Goal: Task Accomplishment & Management: Use online tool/utility

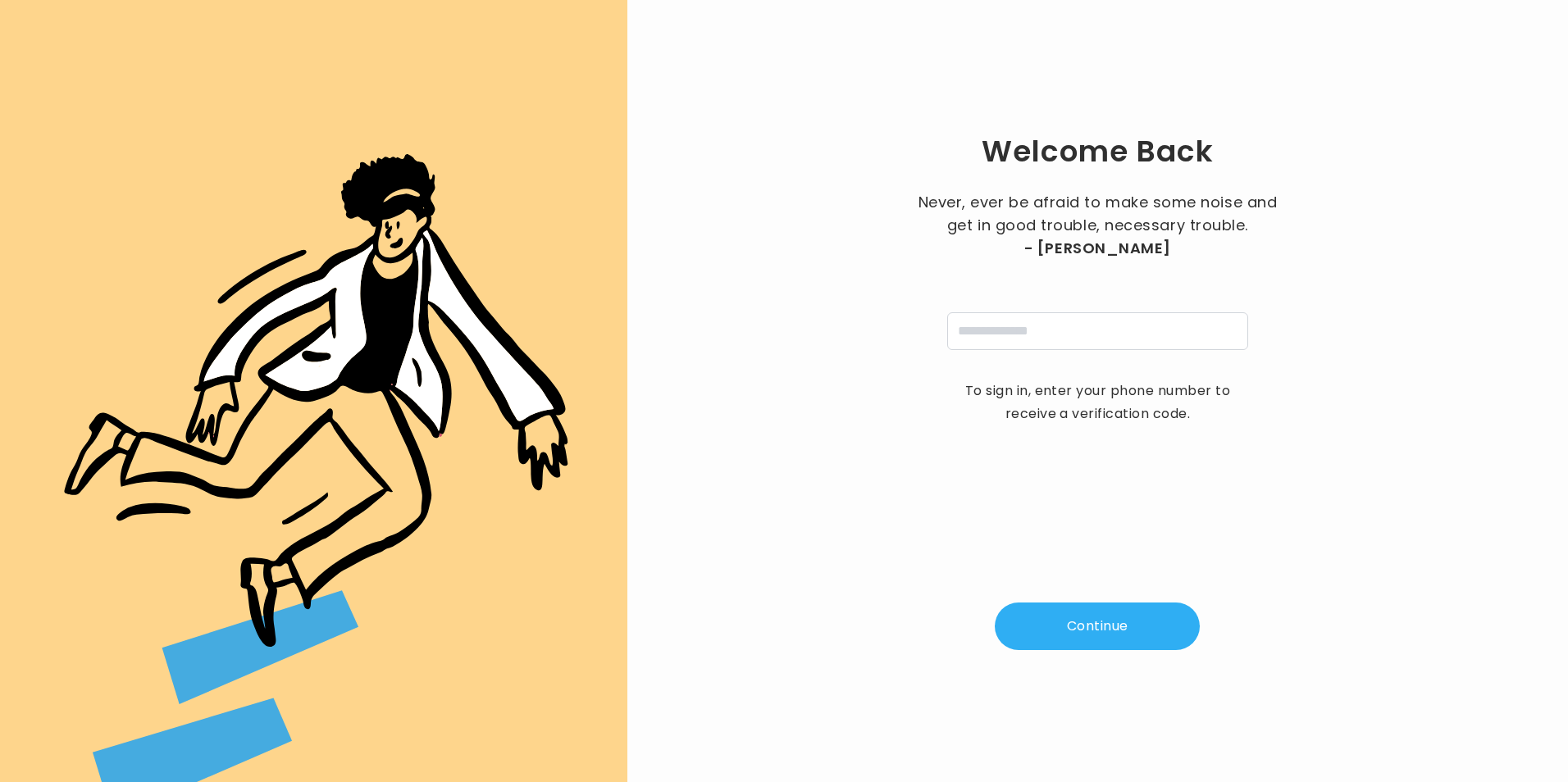
click at [1090, 307] on div "Never, ever be afraid to make some noise and get in good trouble, necessary tro…" at bounding box center [1097, 271] width 369 height 159
click at [1091, 322] on input "tel" at bounding box center [1097, 331] width 301 height 37
type input "**********"
type input "*"
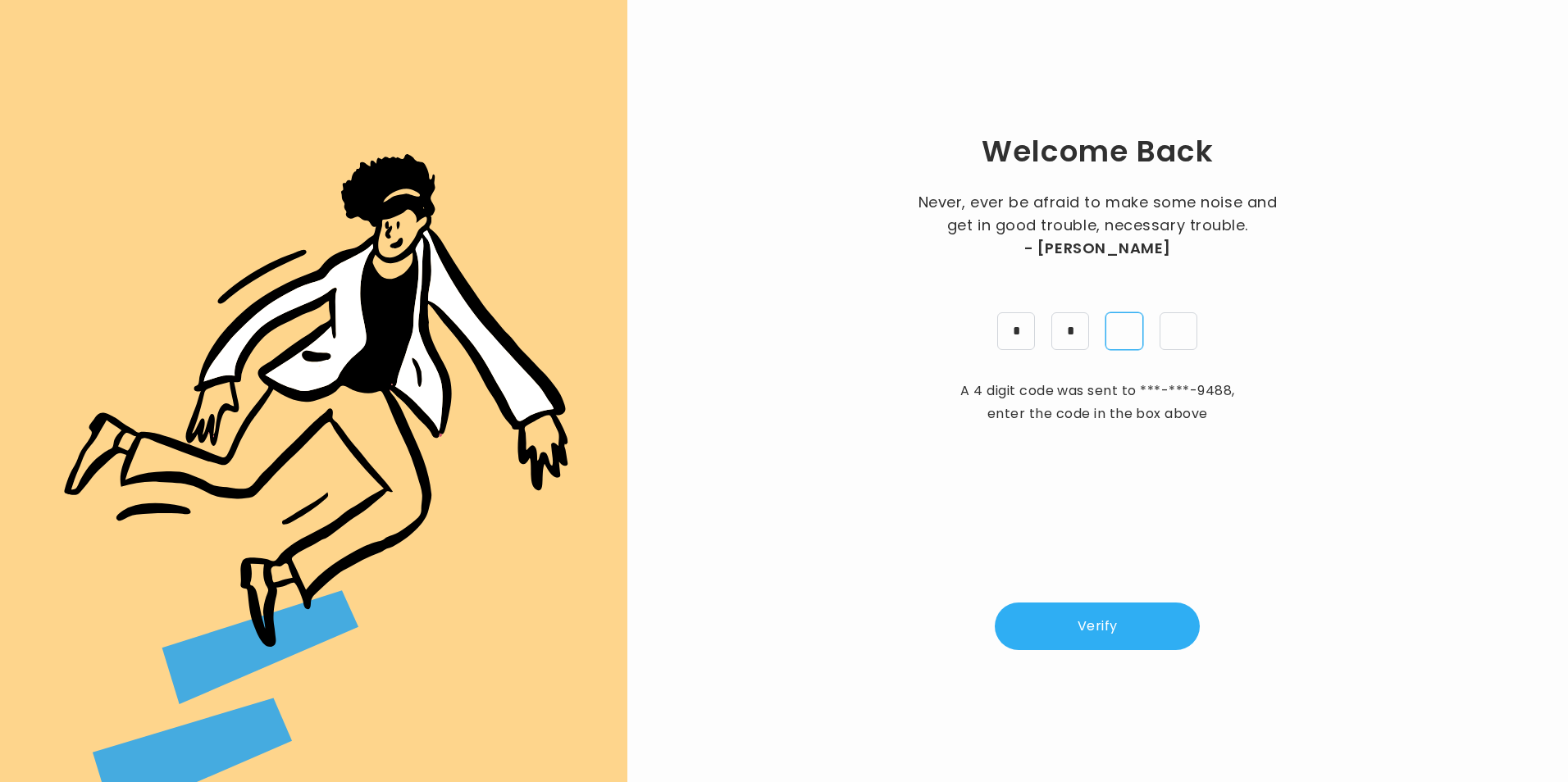
type input "*"
click at [1140, 623] on button "Verify" at bounding box center [1097, 626] width 205 height 47
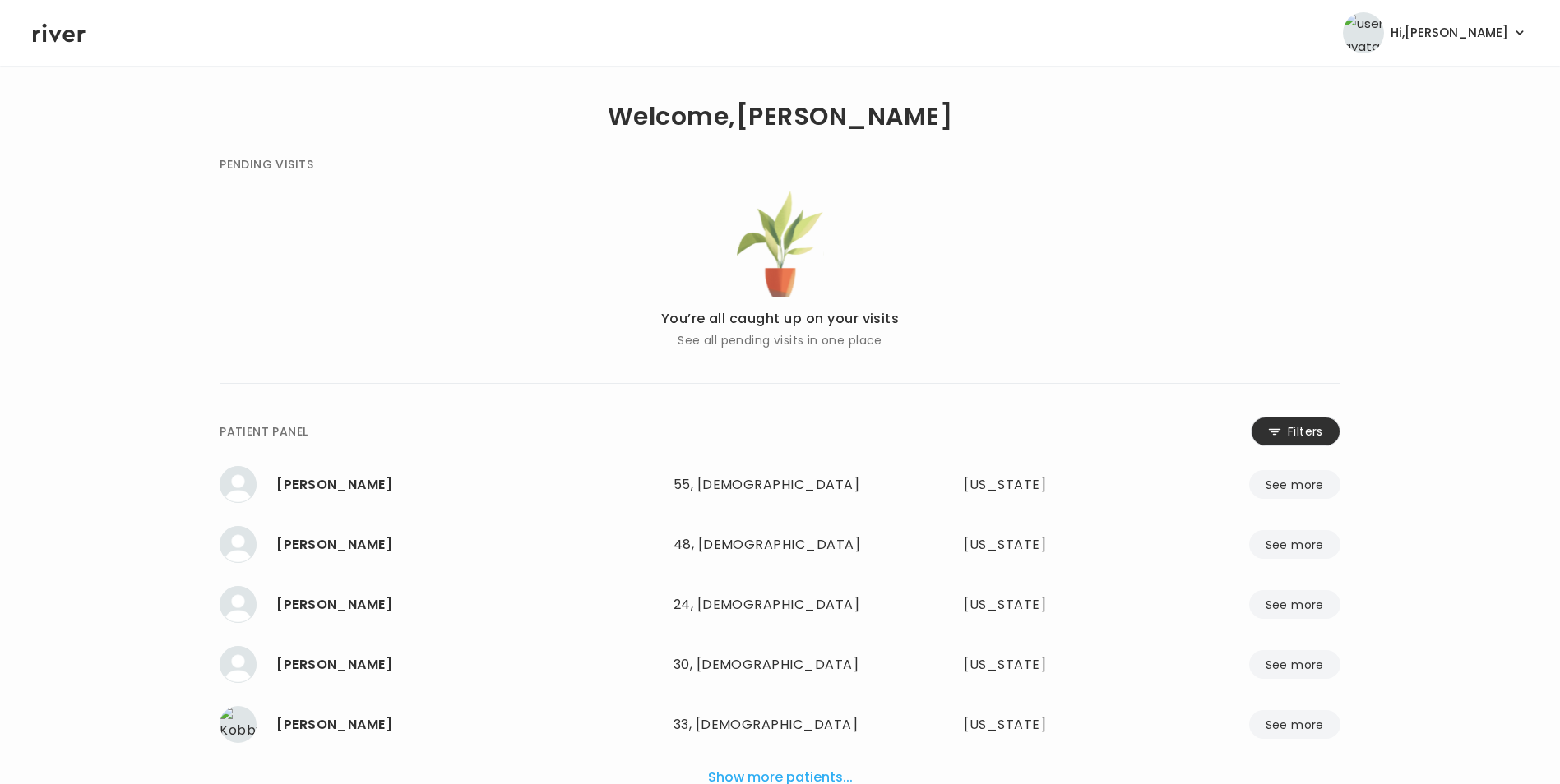
click at [1272, 430] on icon at bounding box center [1275, 432] width 13 height 14
click at [806, 425] on input "name" at bounding box center [730, 435] width 523 height 34
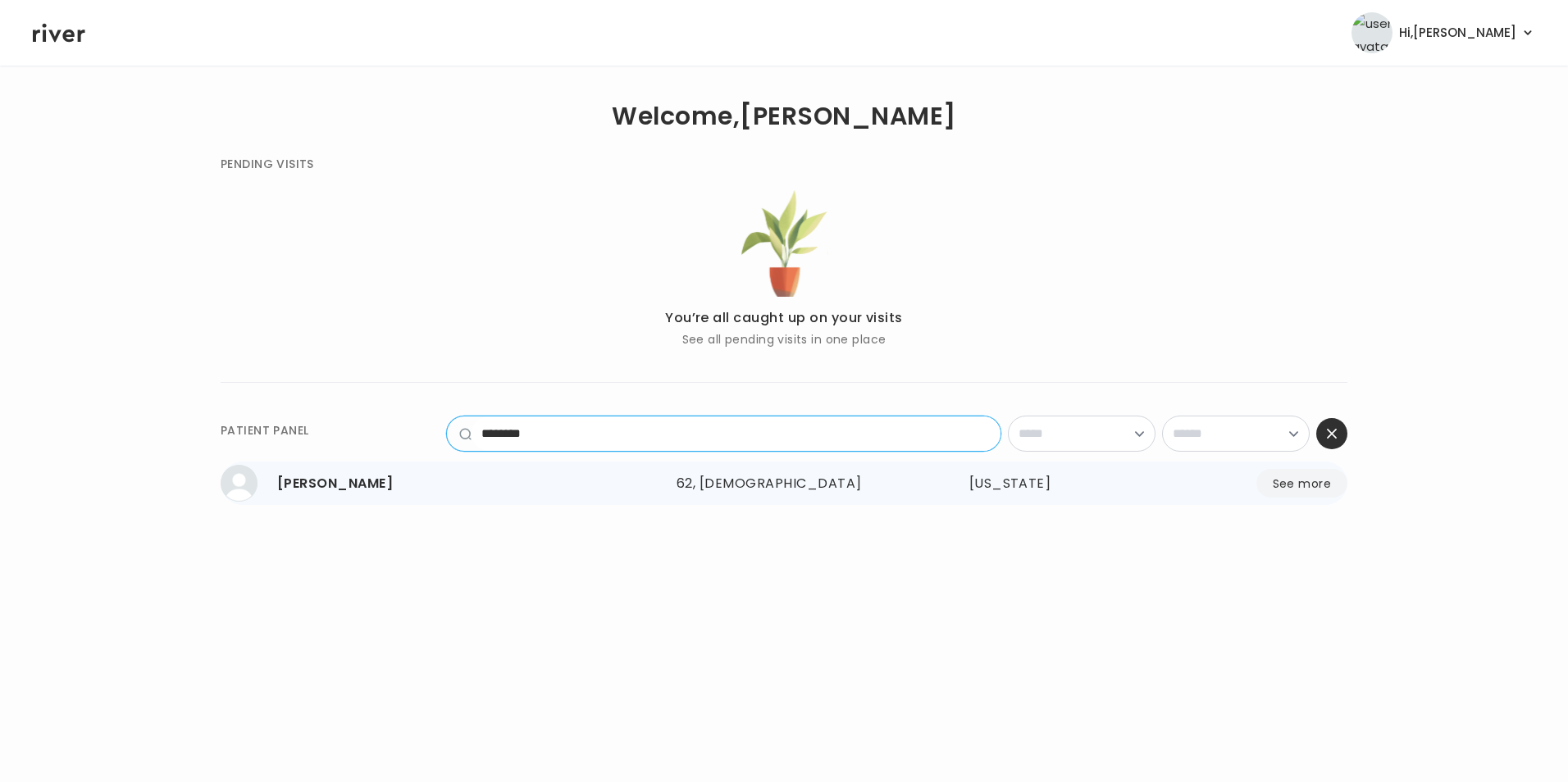
type input "********"
click at [1308, 476] on button "See more" at bounding box center [1301, 483] width 91 height 28
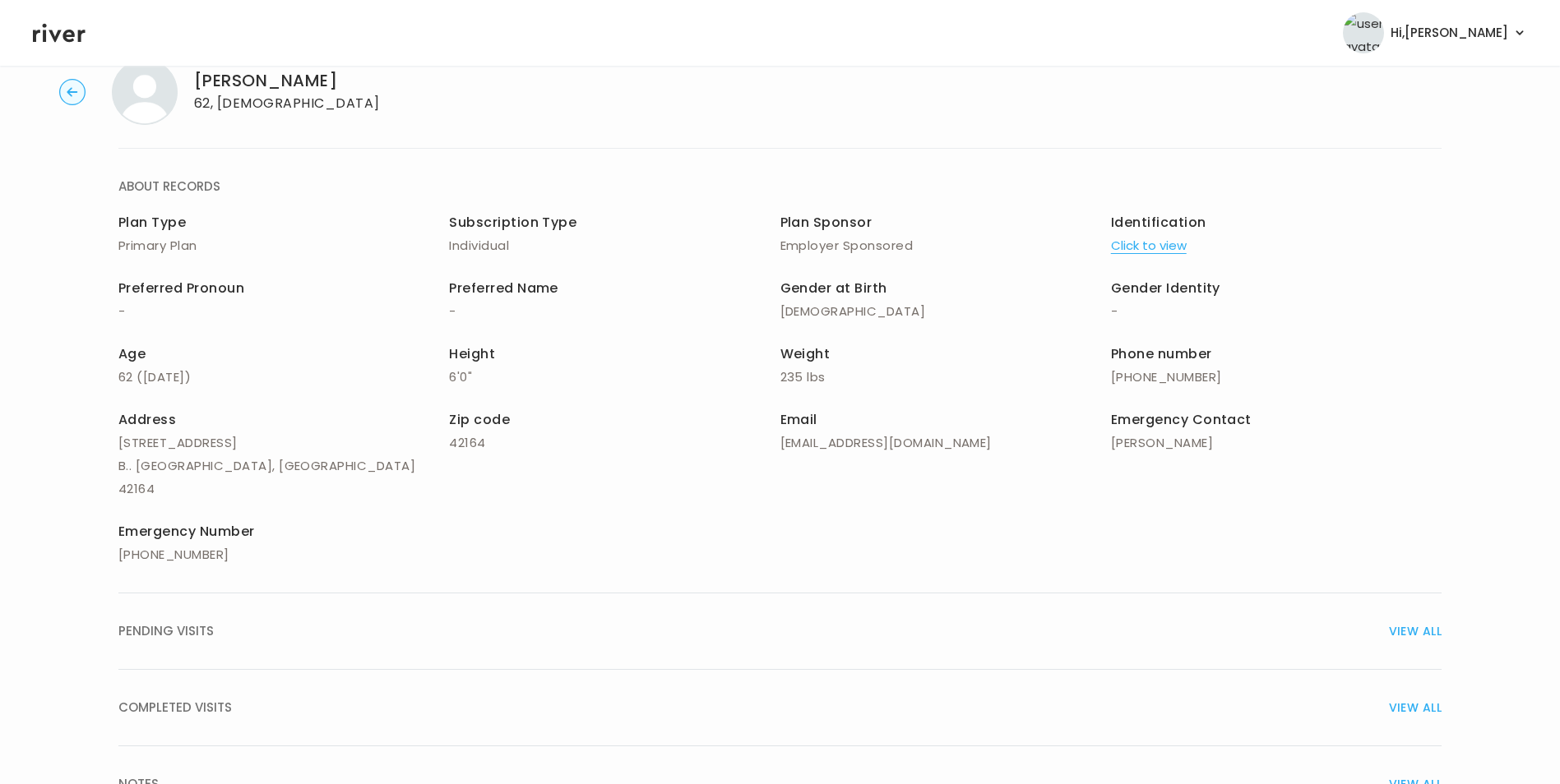
scroll to position [117, 0]
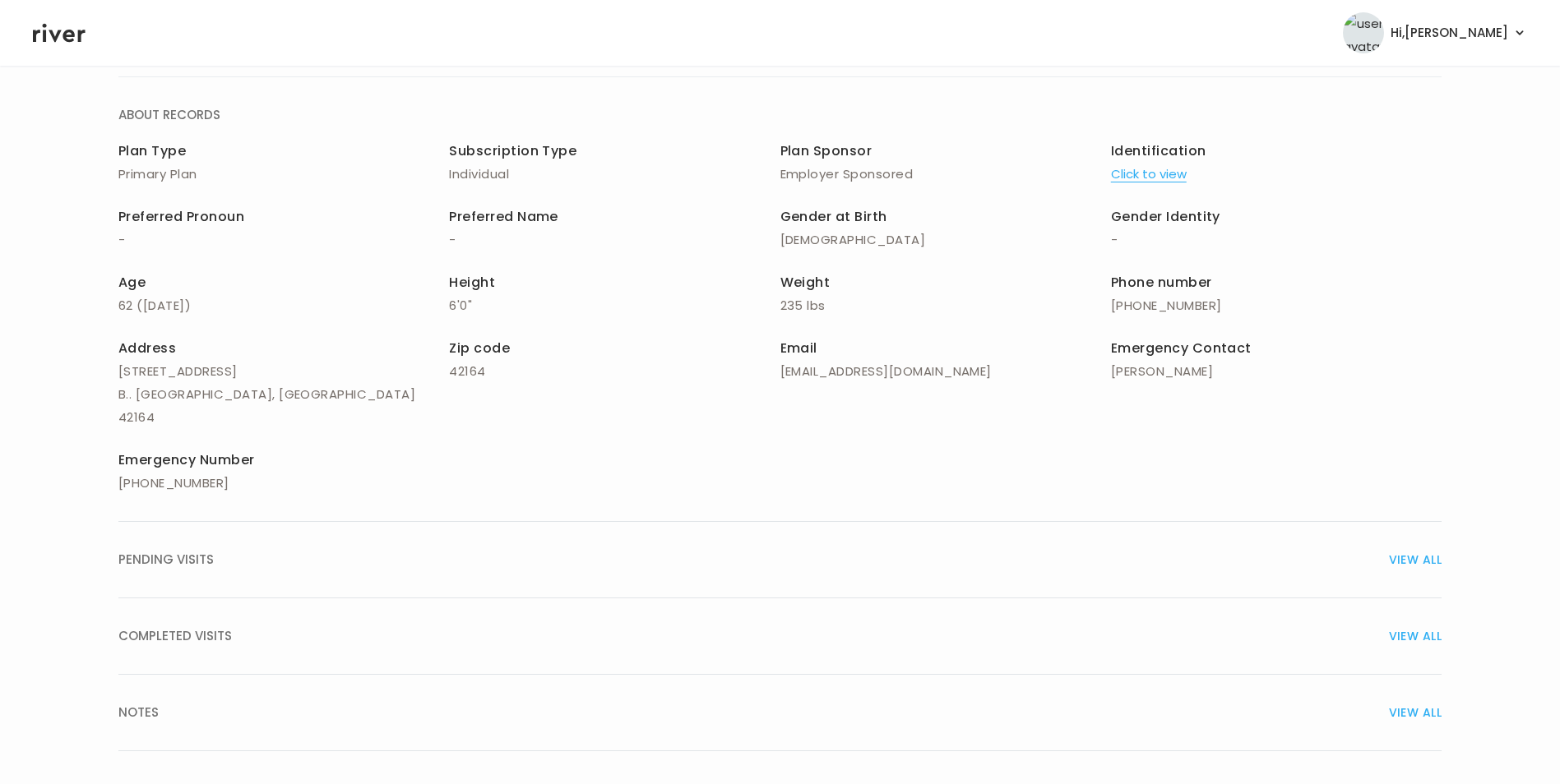
drag, startPoint x: 1415, startPoint y: 682, endPoint x: 1125, endPoint y: 670, distance: 290.2
click at [1415, 701] on span "VIEW ALL" at bounding box center [1414, 712] width 52 height 23
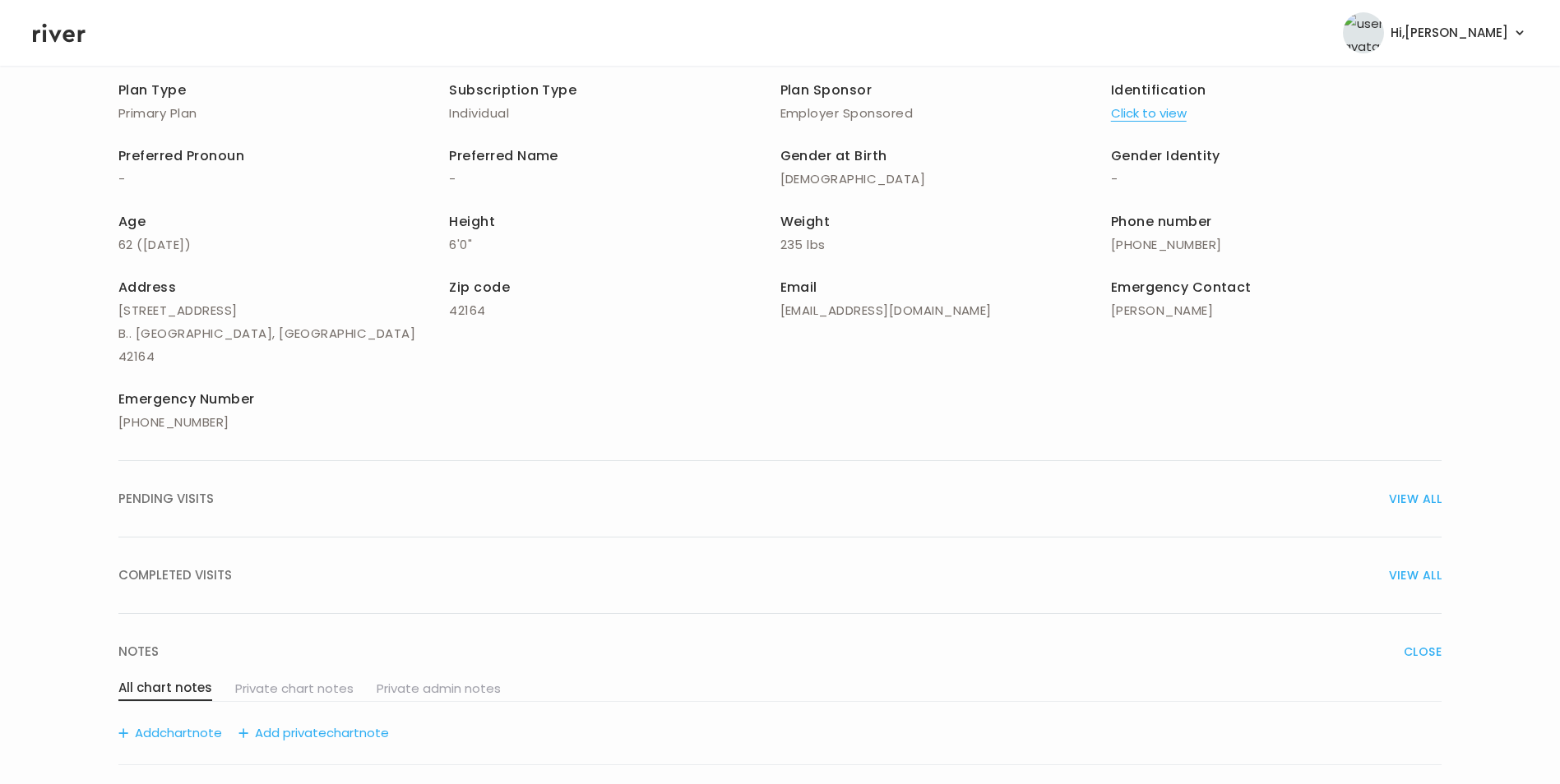
scroll to position [425, 0]
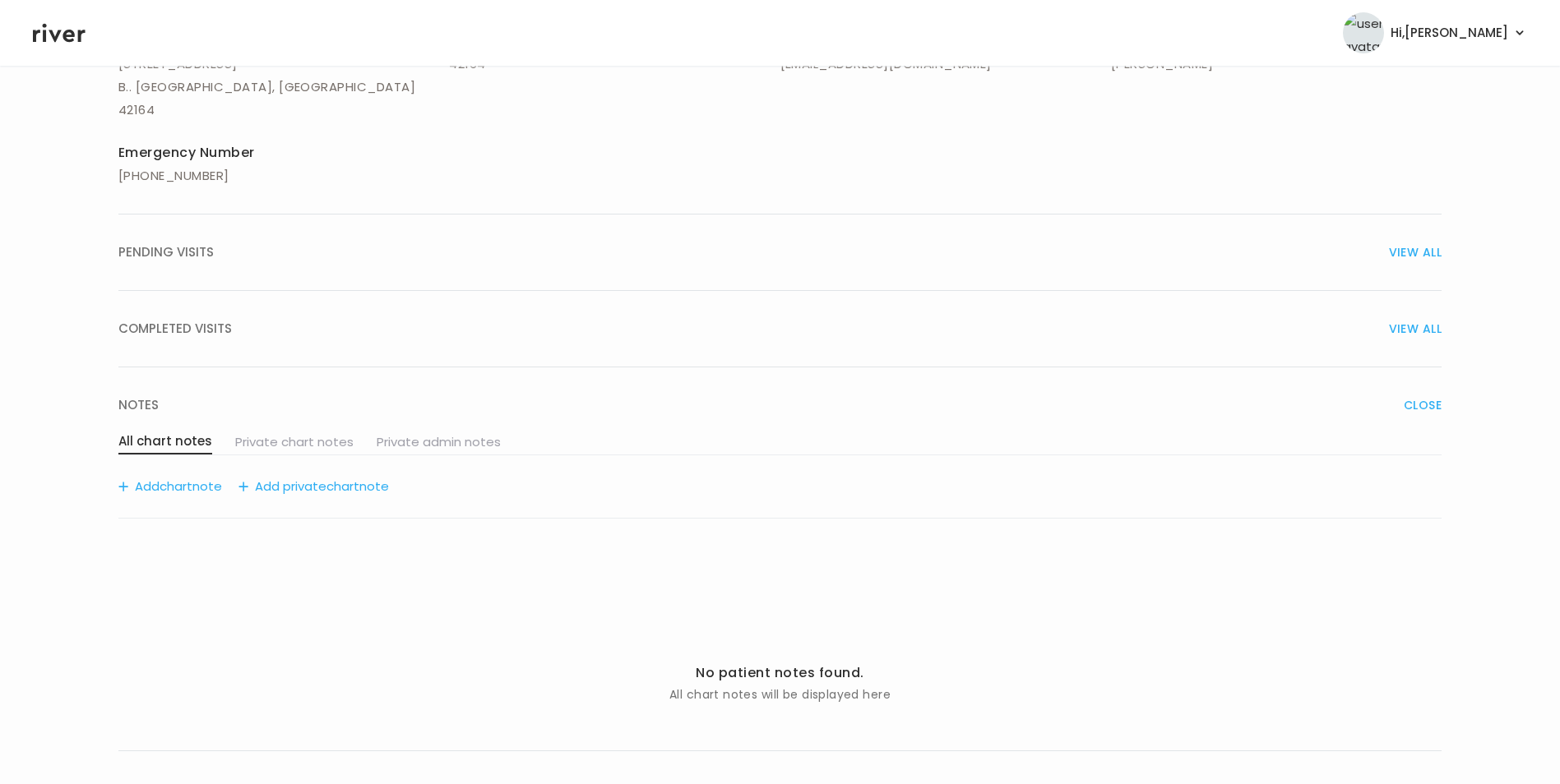
click at [203, 475] on button "Add chart note" at bounding box center [169, 486] width 103 height 23
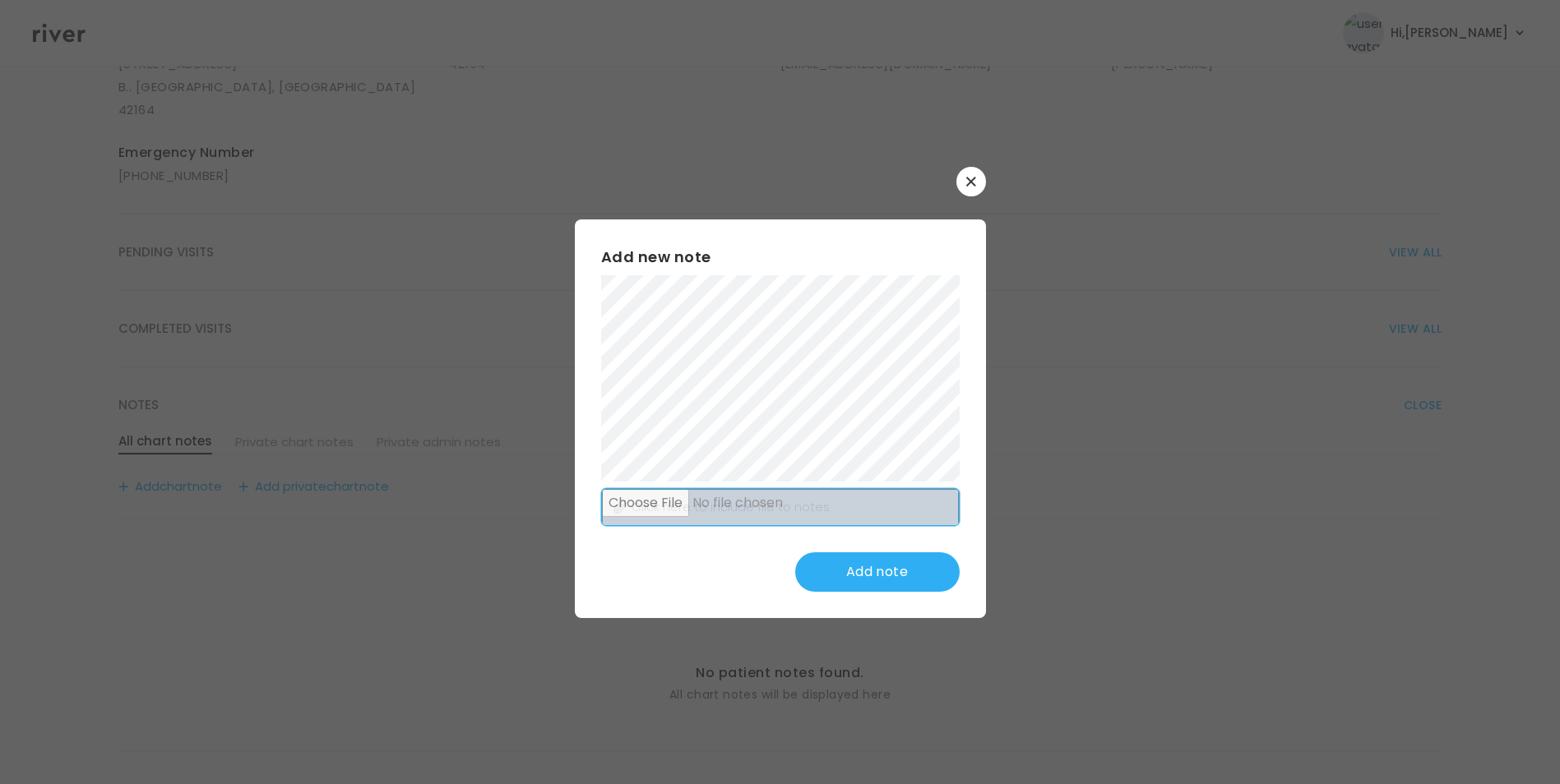
click at [739, 516] on input "file" at bounding box center [780, 508] width 357 height 37
type input "**********"
click at [875, 569] on button "Add note" at bounding box center [877, 573] width 164 height 39
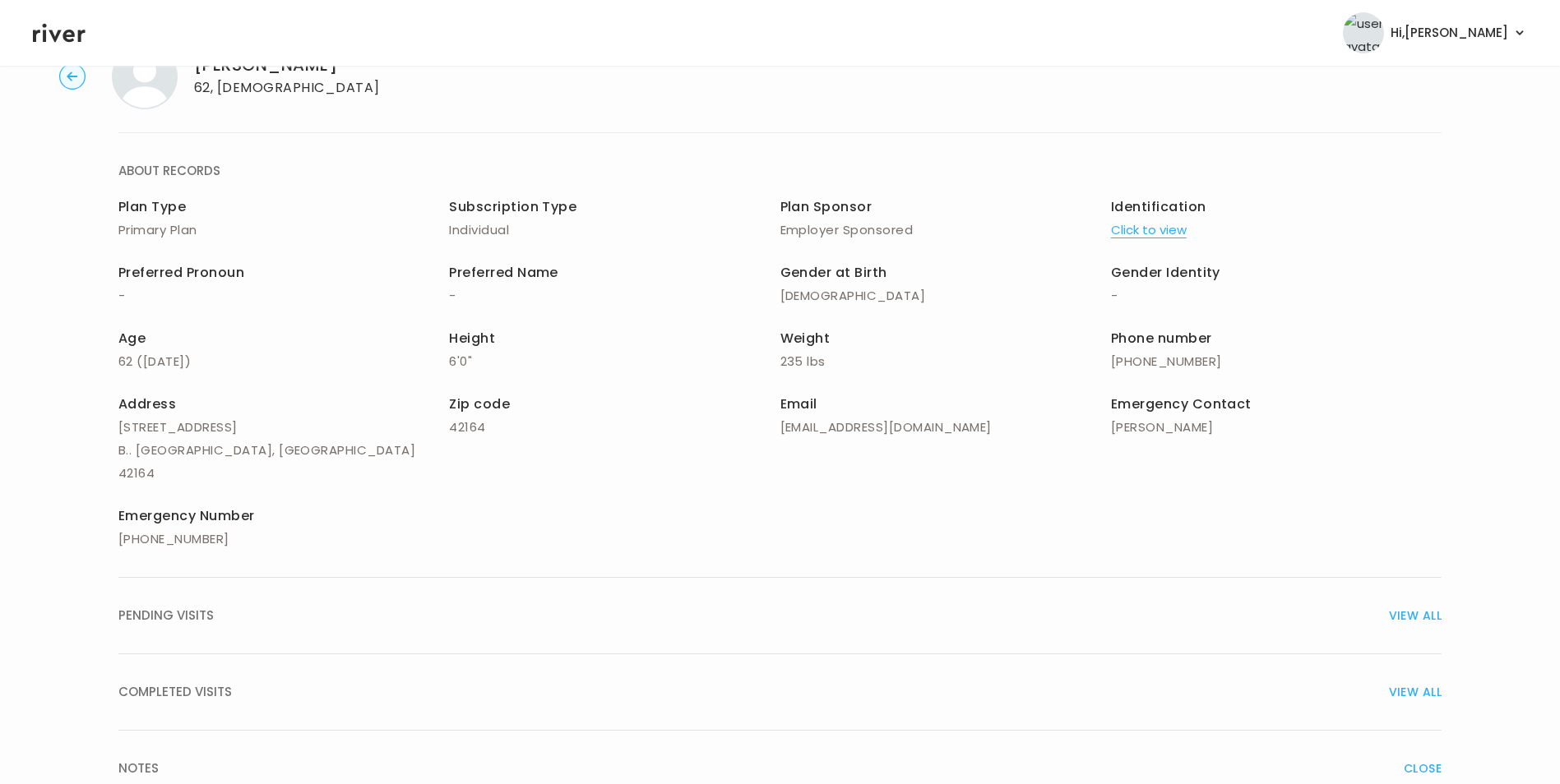
scroll to position [0, 0]
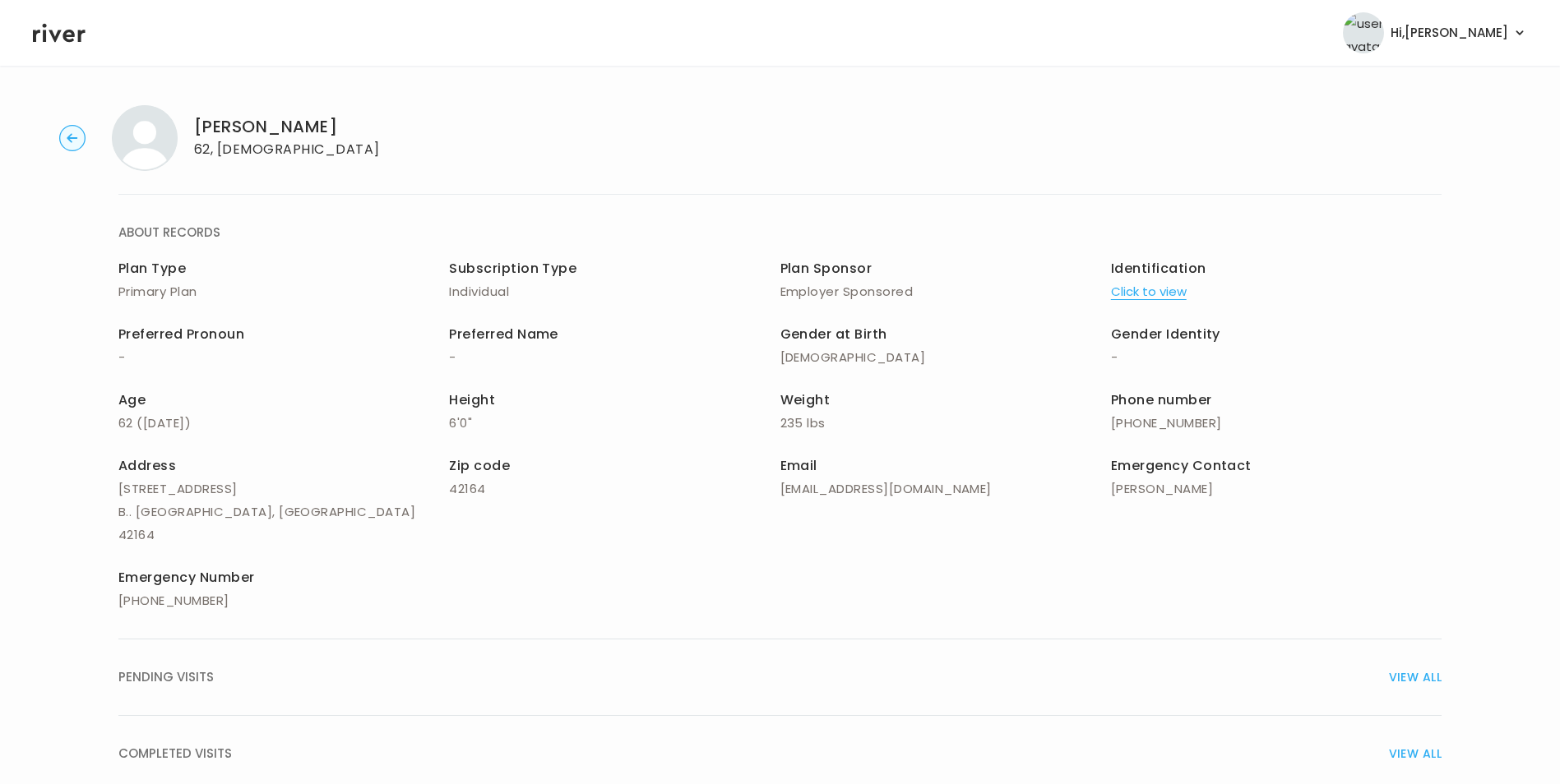
click at [63, 47] on header "Hi, [PERSON_NAME] Profile Logout" at bounding box center [780, 32] width 1560 height 66
click at [63, 29] on icon at bounding box center [58, 32] width 52 height 25
